Goal: Task Accomplishment & Management: Use online tool/utility

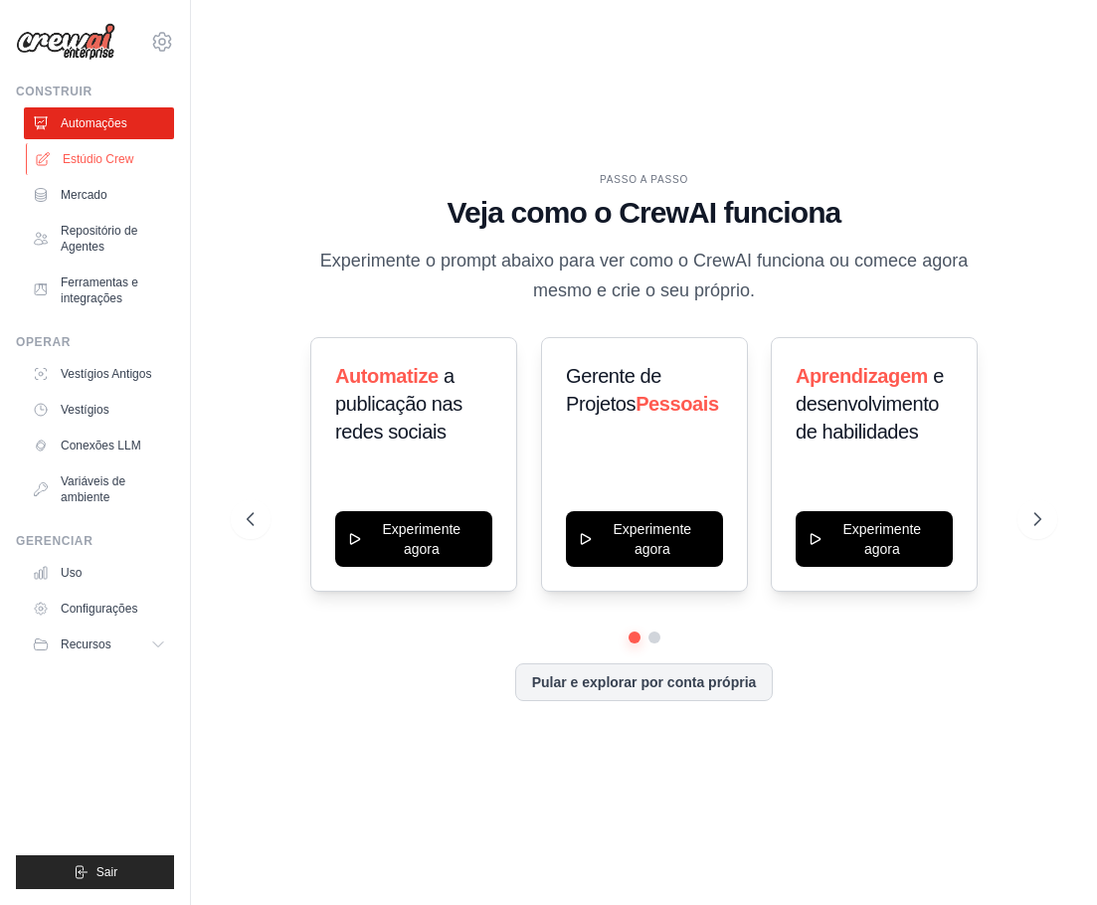
click at [126, 158] on font "Estúdio Crew" at bounding box center [98, 159] width 71 height 14
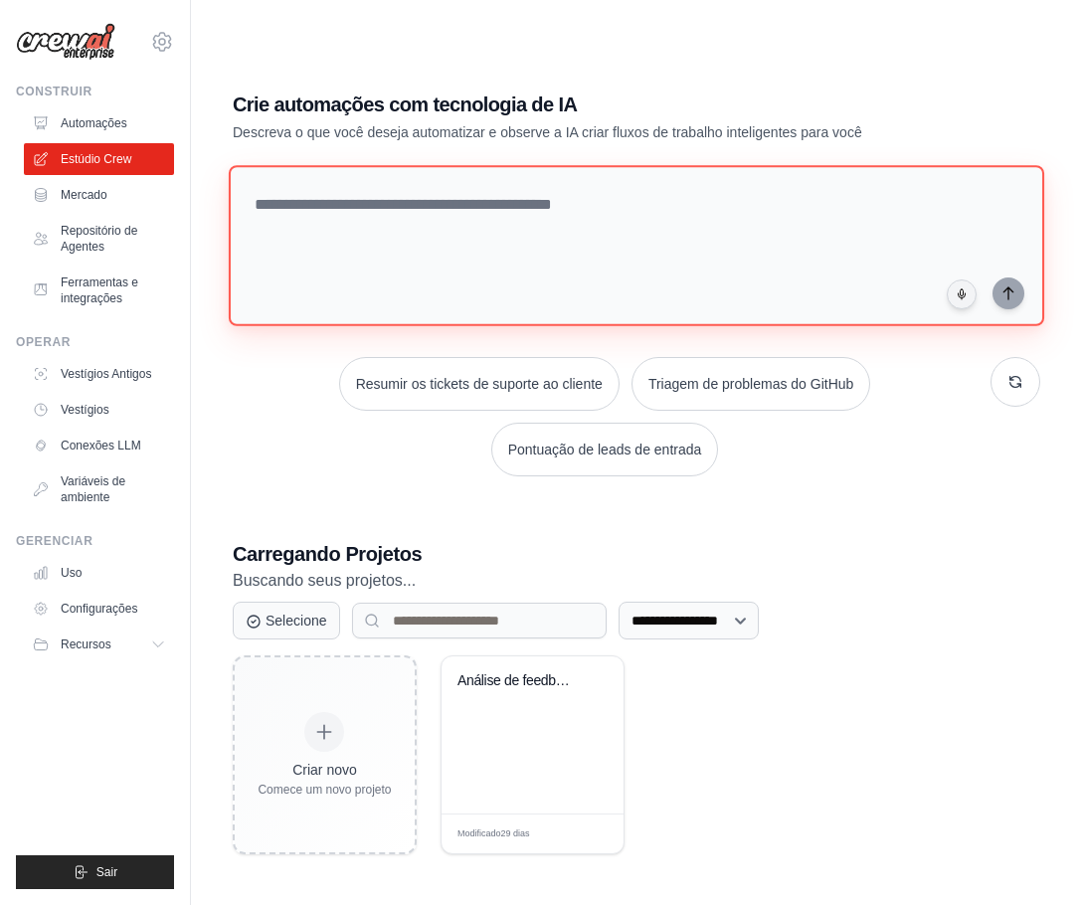
click at [277, 229] on textarea at bounding box center [636, 245] width 815 height 161
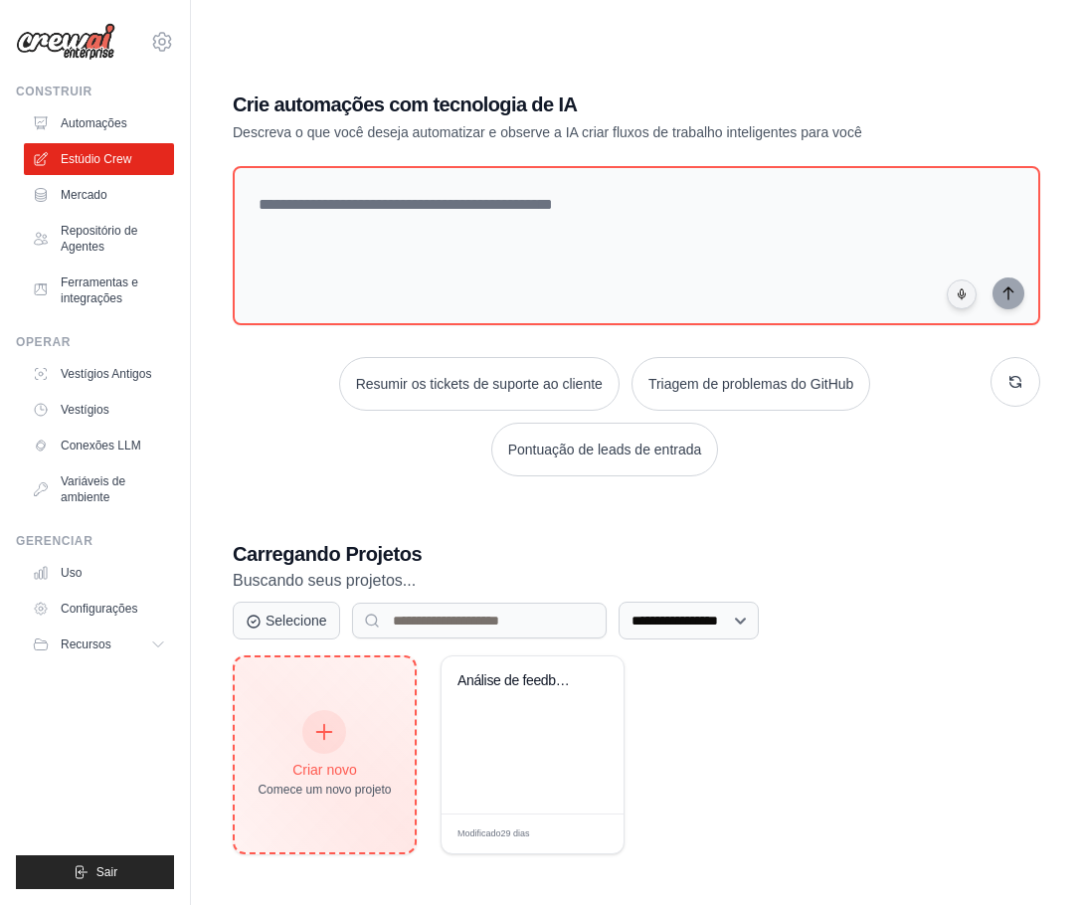
click at [343, 744] on div "Criar novo Comece um novo projeto" at bounding box center [323, 754] width 133 height 85
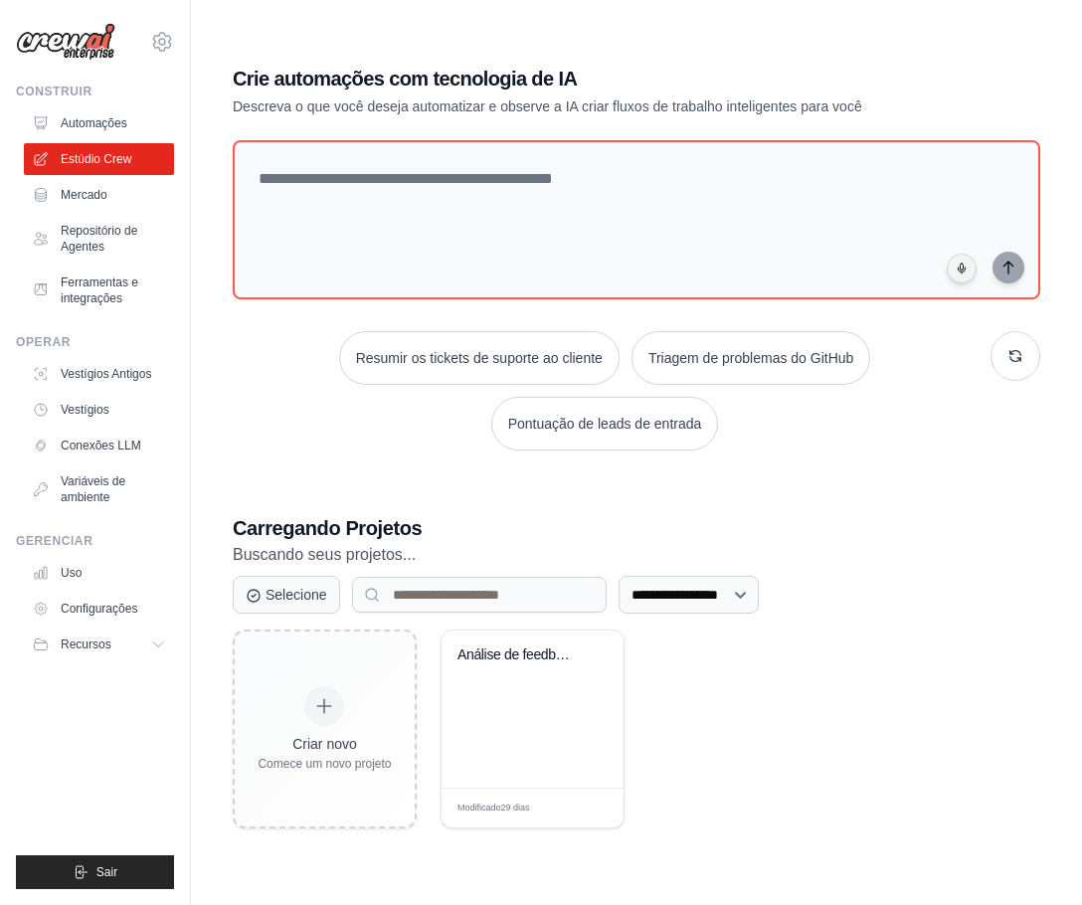
scroll to position [40, 0]
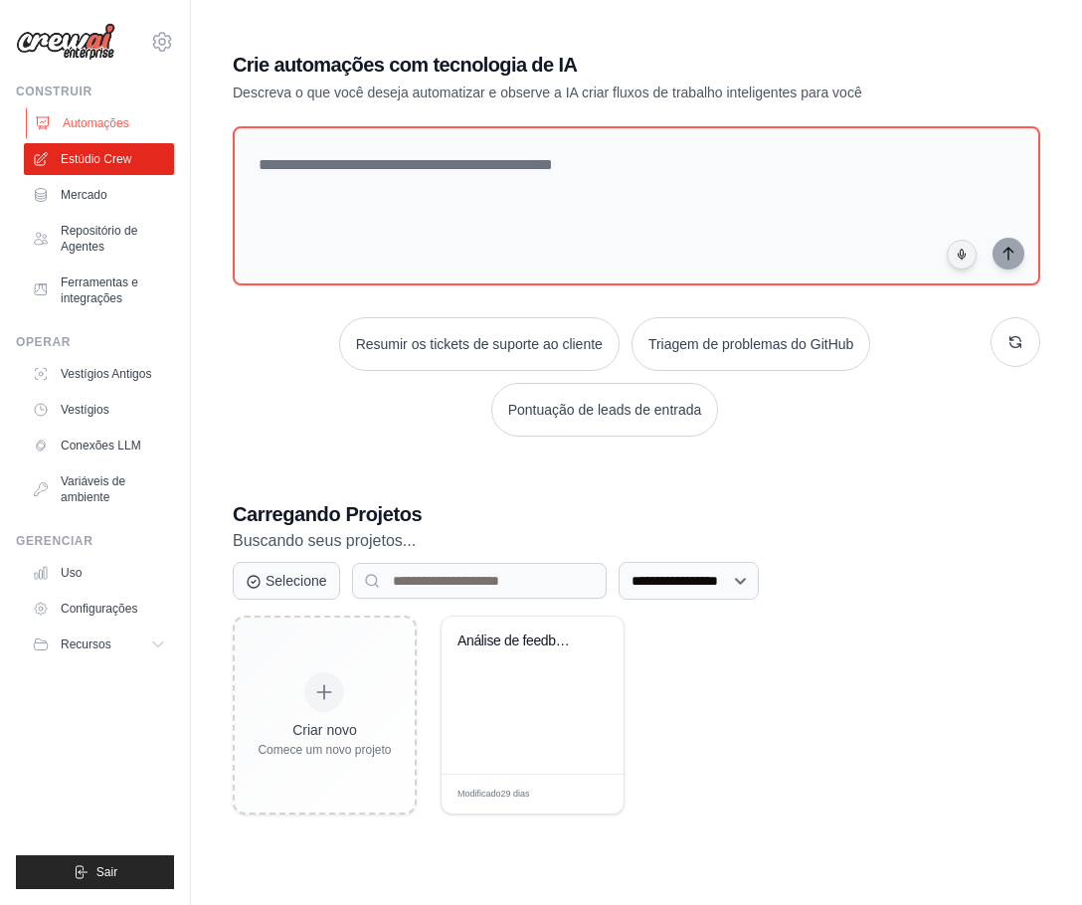
click at [129, 112] on link "Automações" at bounding box center [101, 123] width 150 height 32
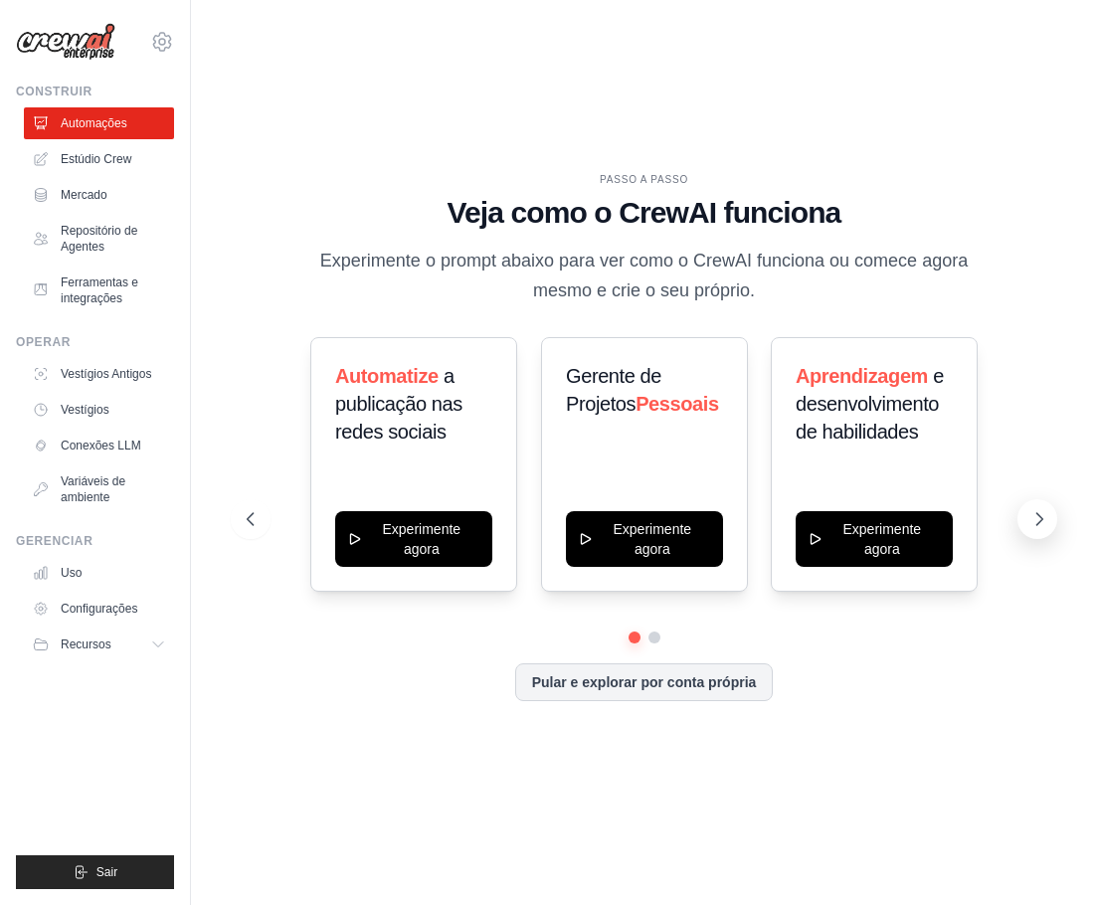
click at [1026, 518] on button at bounding box center [1037, 519] width 40 height 40
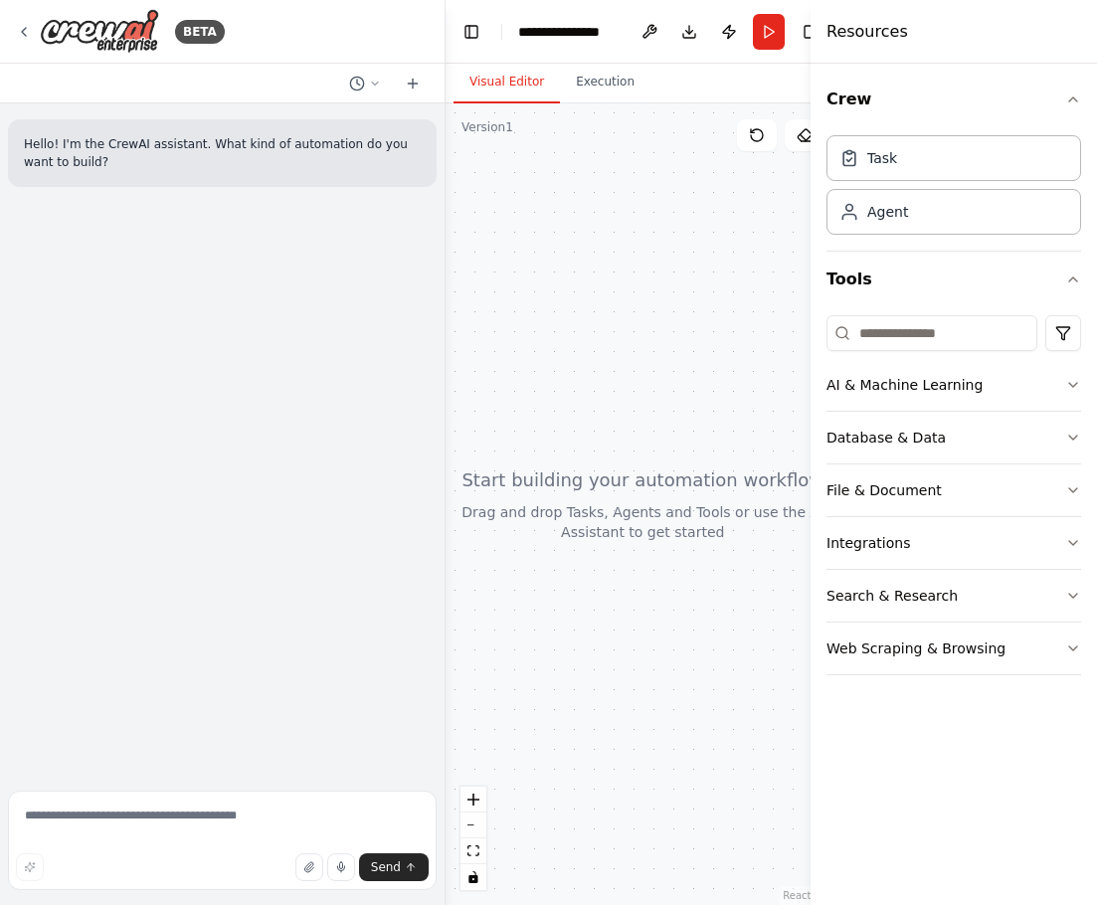
drag, startPoint x: 598, startPoint y: 39, endPoint x: 403, endPoint y: 51, distance: 196.2
click at [597, 39] on div "**********" at bounding box center [567, 32] width 99 height 20
click at [39, 23] on div "BETA" at bounding box center [120, 31] width 209 height 45
